Goal: Register for event/course

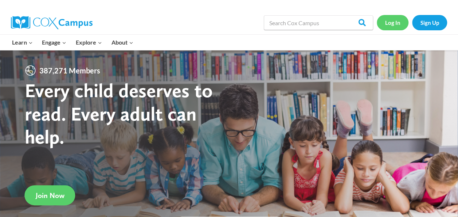
click at [389, 20] on link "Log In" at bounding box center [393, 22] width 32 height 15
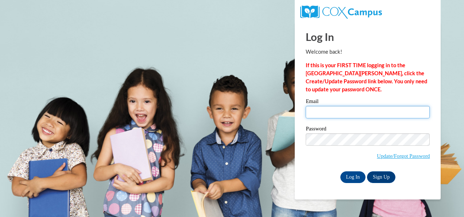
click at [339, 108] on input "Email" at bounding box center [367, 112] width 124 height 12
type input "clooney@tiger.brenau.edu"
click at [379, 109] on input "clooney@tiger.brenau.edu" at bounding box center [367, 112] width 124 height 12
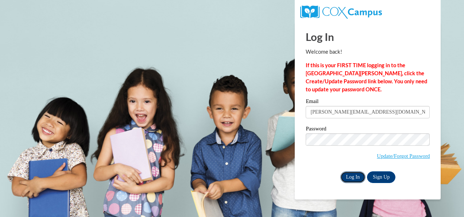
click at [346, 174] on input "Log In" at bounding box center [353, 177] width 26 height 12
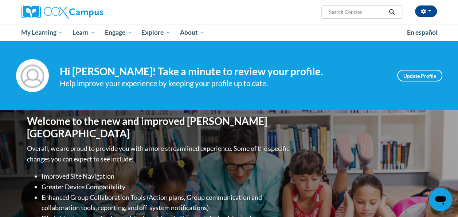
click at [337, 11] on input "Search..." at bounding box center [357, 12] width 58 height 9
type input "teaching writing"
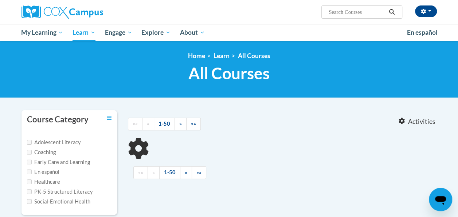
type input "teaching writing"
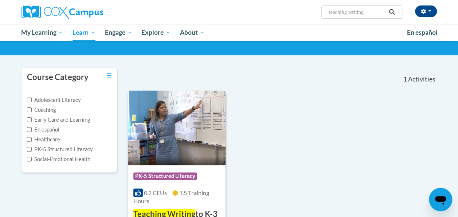
scroll to position [77, 0]
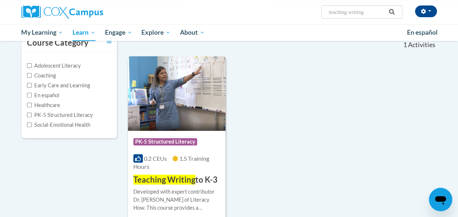
click at [179, 103] on img at bounding box center [177, 93] width 98 height 74
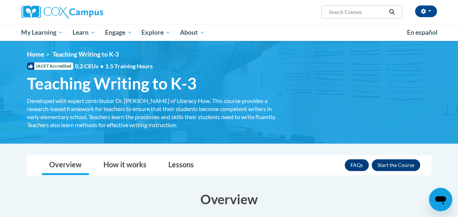
scroll to position [2, 0]
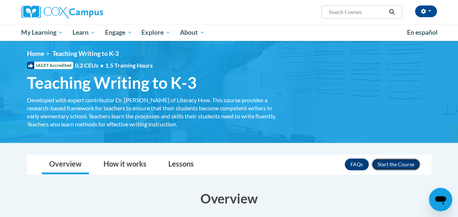
click at [399, 162] on button "Enroll" at bounding box center [396, 164] width 48 height 12
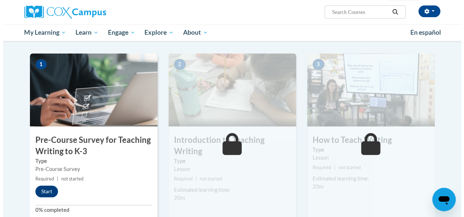
scroll to position [141, 0]
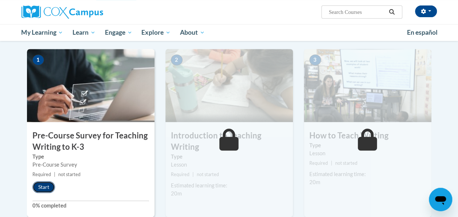
click at [38, 183] on button "Start" at bounding box center [43, 187] width 23 height 12
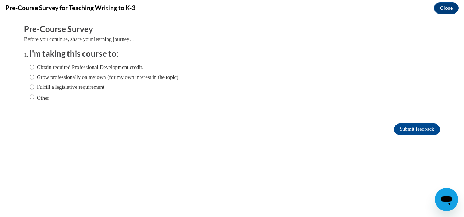
scroll to position [0, 0]
click at [93, 66] on label "Obtain required Professional Development credit." at bounding box center [87, 67] width 114 height 8
click at [34, 66] on input "Obtain required Professional Development credit." at bounding box center [32, 67] width 5 height 8
radio input "true"
click at [418, 126] on input "Submit feedback" at bounding box center [417, 129] width 46 height 12
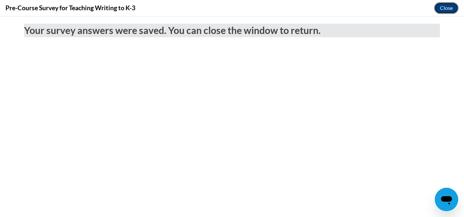
click at [446, 7] on button "Close" at bounding box center [446, 8] width 24 height 12
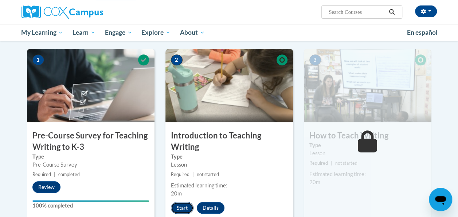
click at [182, 208] on button "Start" at bounding box center [182, 208] width 23 height 12
